Goal: Task Accomplishment & Management: Use online tool/utility

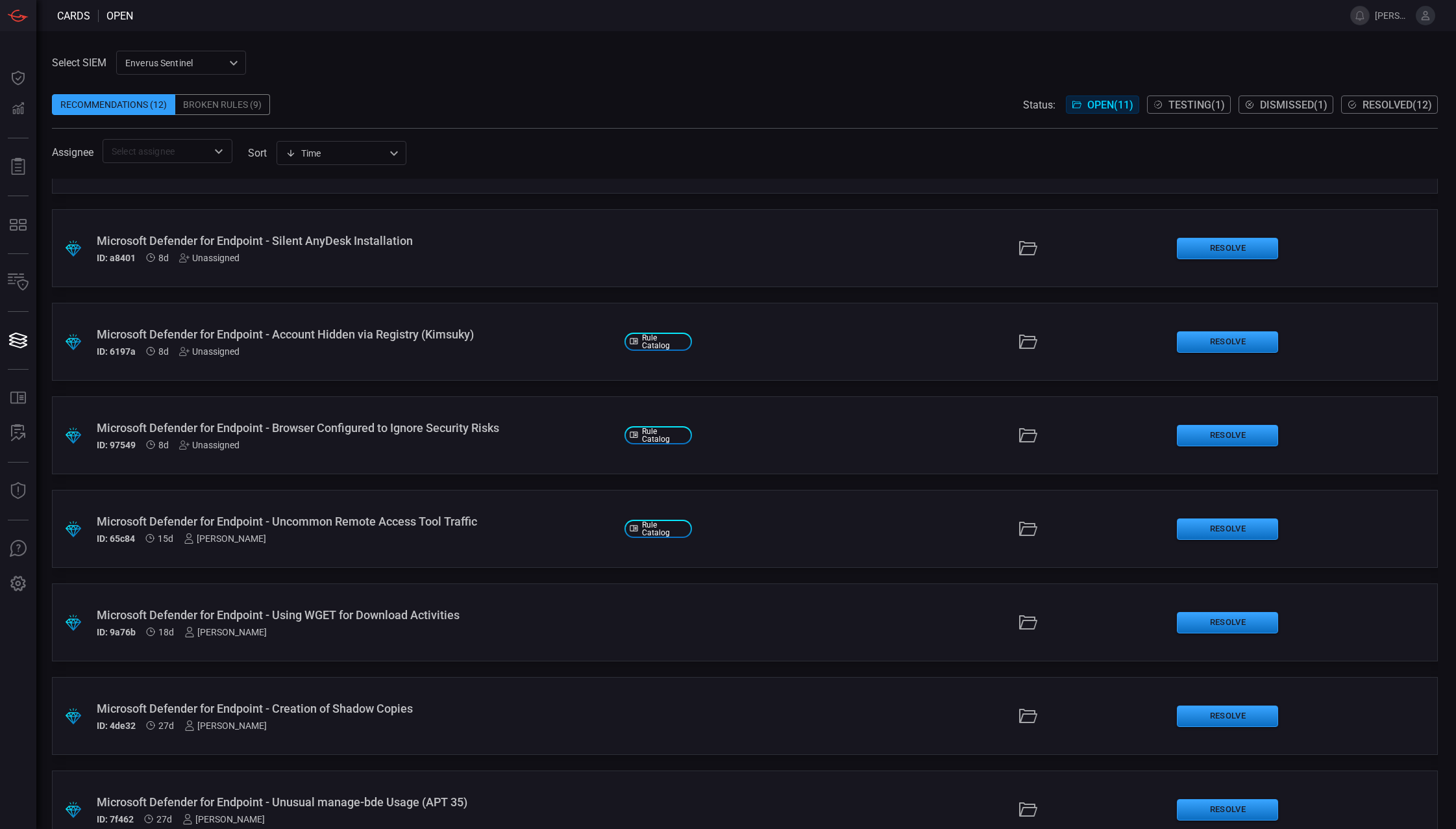
scroll to position [325, 0]
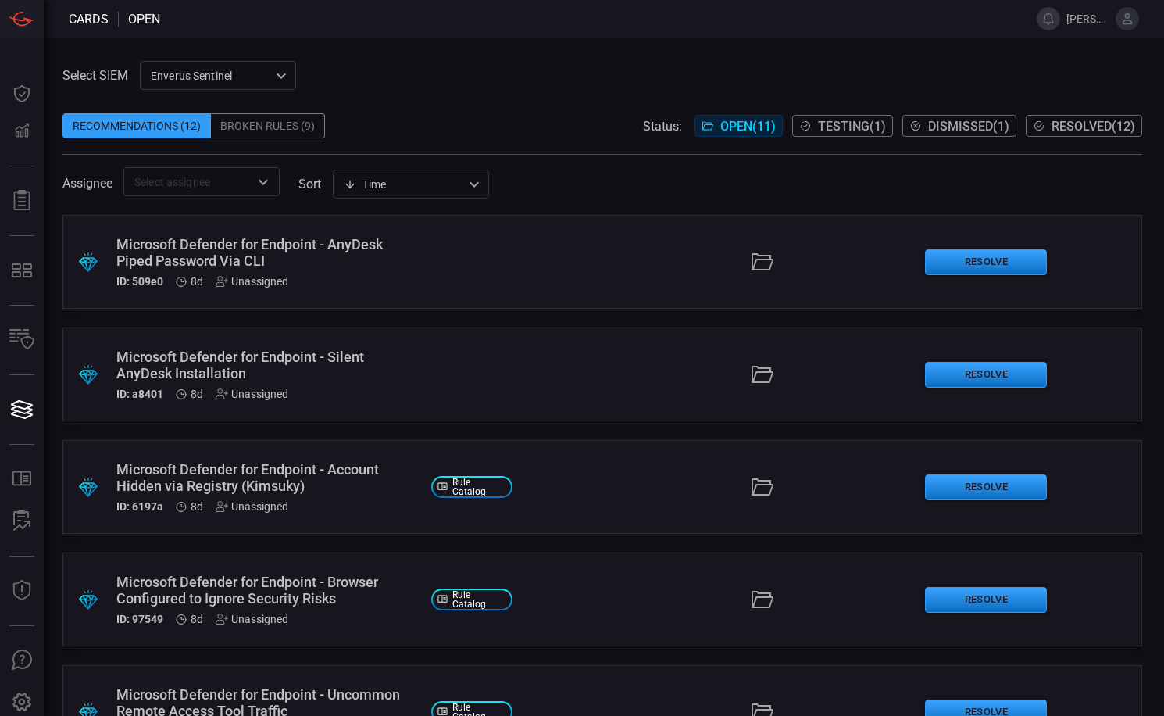
click at [264, 77] on div "Enverus Sentinel c91b43ff-c123-4683-be2e-f803907a5556 ​" at bounding box center [218, 75] width 156 height 29
click at [215, 134] on div "Enverus MDE" at bounding box center [185, 135] width 65 height 16
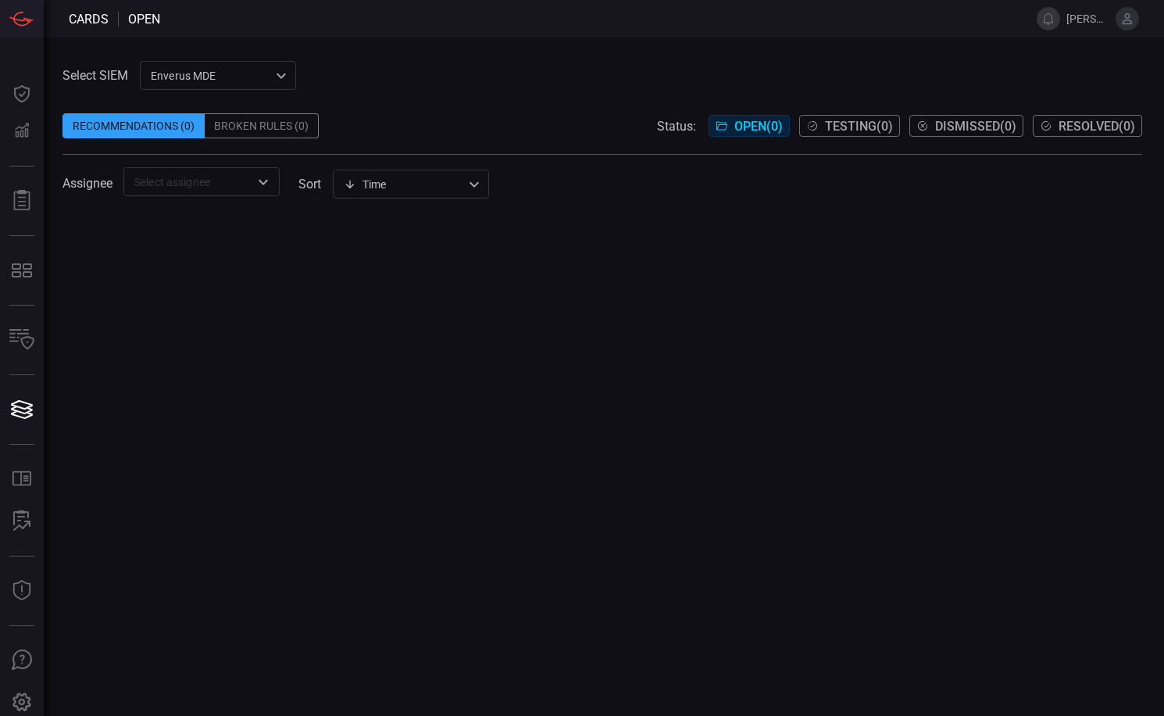
click at [200, 73] on div "Enverus MDE bf66557a-6948-430c-a79d-83d47c1d8503 ​" at bounding box center [218, 75] width 156 height 29
click at [184, 137] on div "Enverus MDE" at bounding box center [185, 135] width 65 height 16
click at [212, 71] on div "Enverus MDE bf66557a-6948-430c-a79d-83d47c1d8503 Enverus Sentinel Enverus MDE ​" at bounding box center [218, 75] width 156 height 29
click at [210, 80] on div at bounding box center [582, 358] width 1164 height 716
click at [215, 71] on div "Select SIEM Enverus MDE bf66557a-6948-430c-a79d-83d47c1d8503 ​ Recommendations …" at bounding box center [604, 376] width 1120 height 678
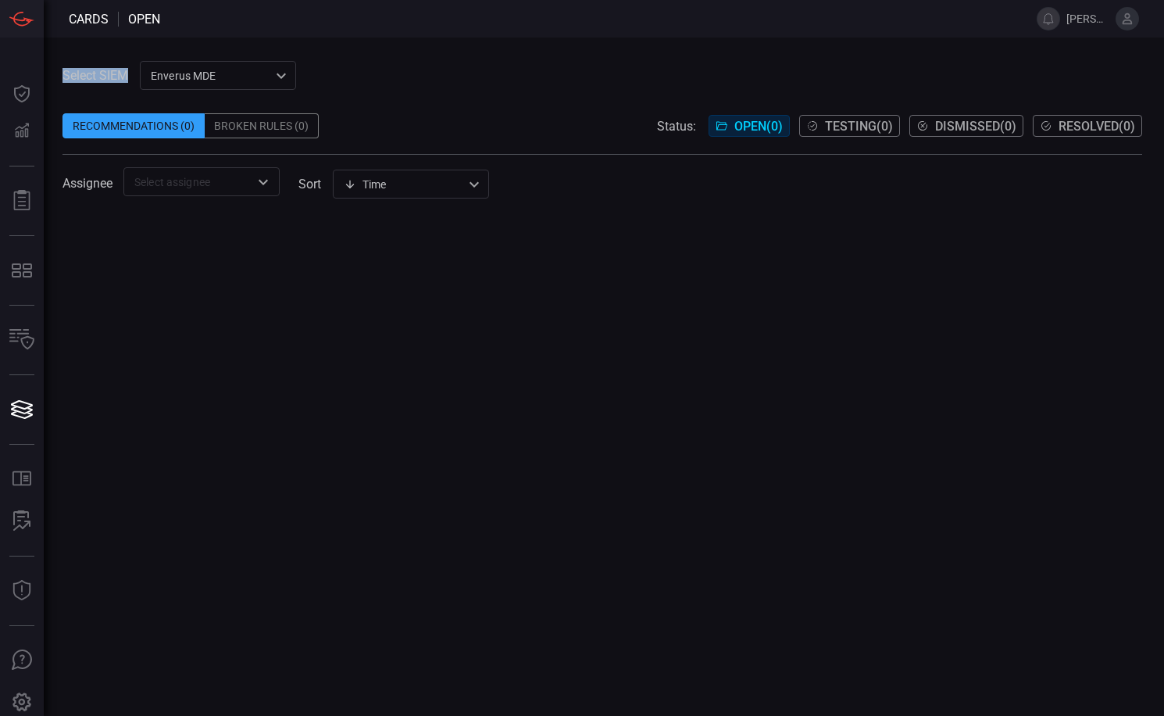
click at [184, 82] on div "Enverus MDE bf66557a-6948-430c-a79d-83d47c1d8503 ​" at bounding box center [218, 75] width 156 height 29
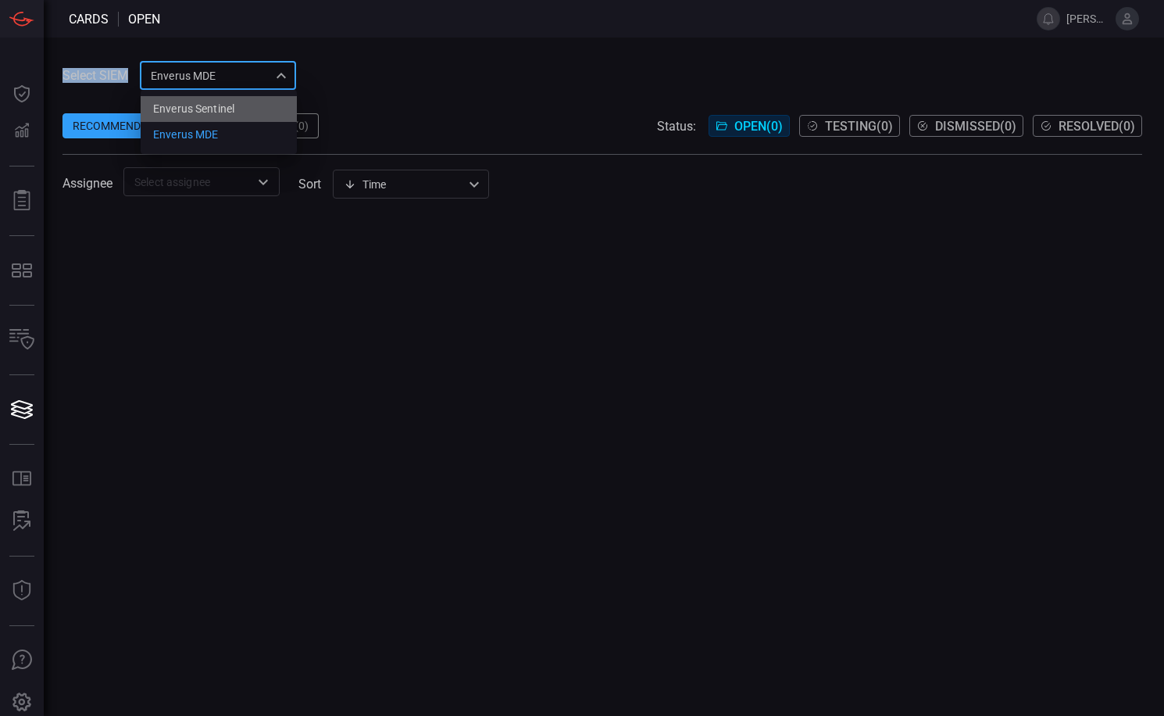
click at [197, 118] on li "Enverus Sentinel" at bounding box center [219, 109] width 156 height 26
